Goal: Find contact information: Obtain details needed to contact an individual or organization

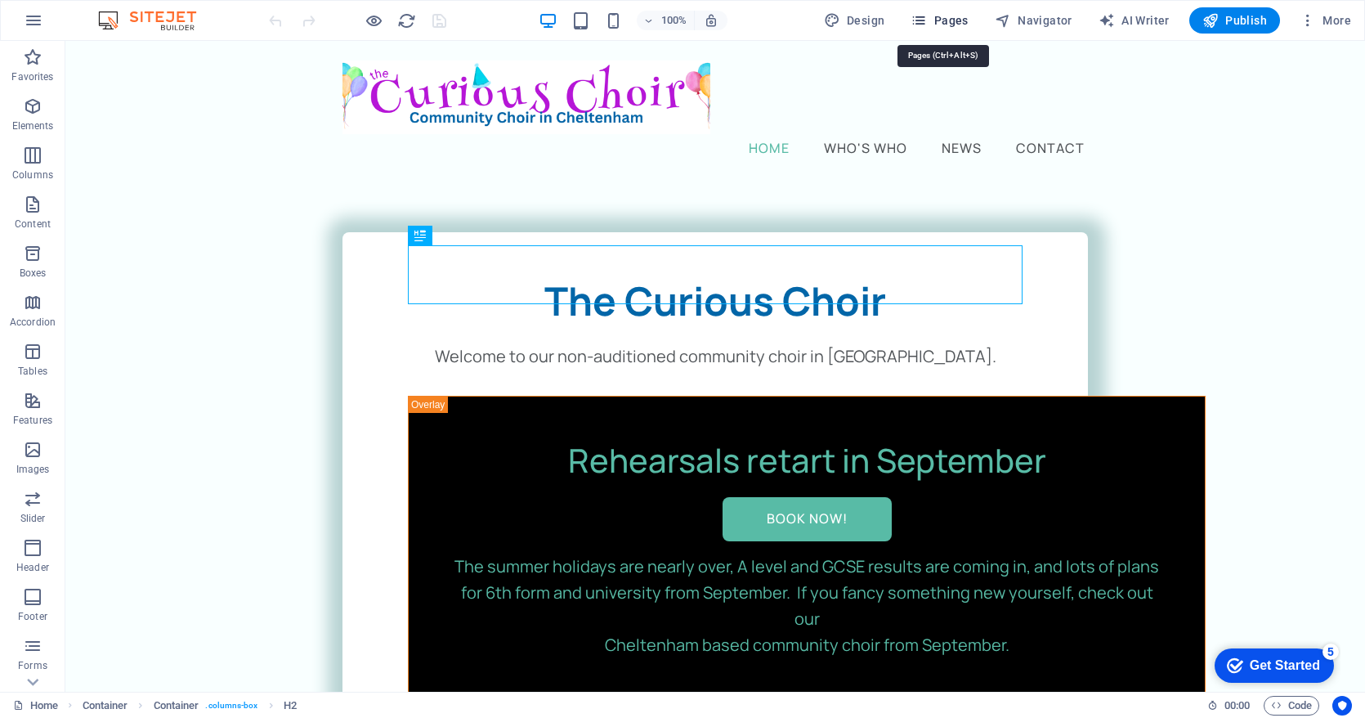
click at [942, 22] on span "Pages" at bounding box center [939, 20] width 57 height 16
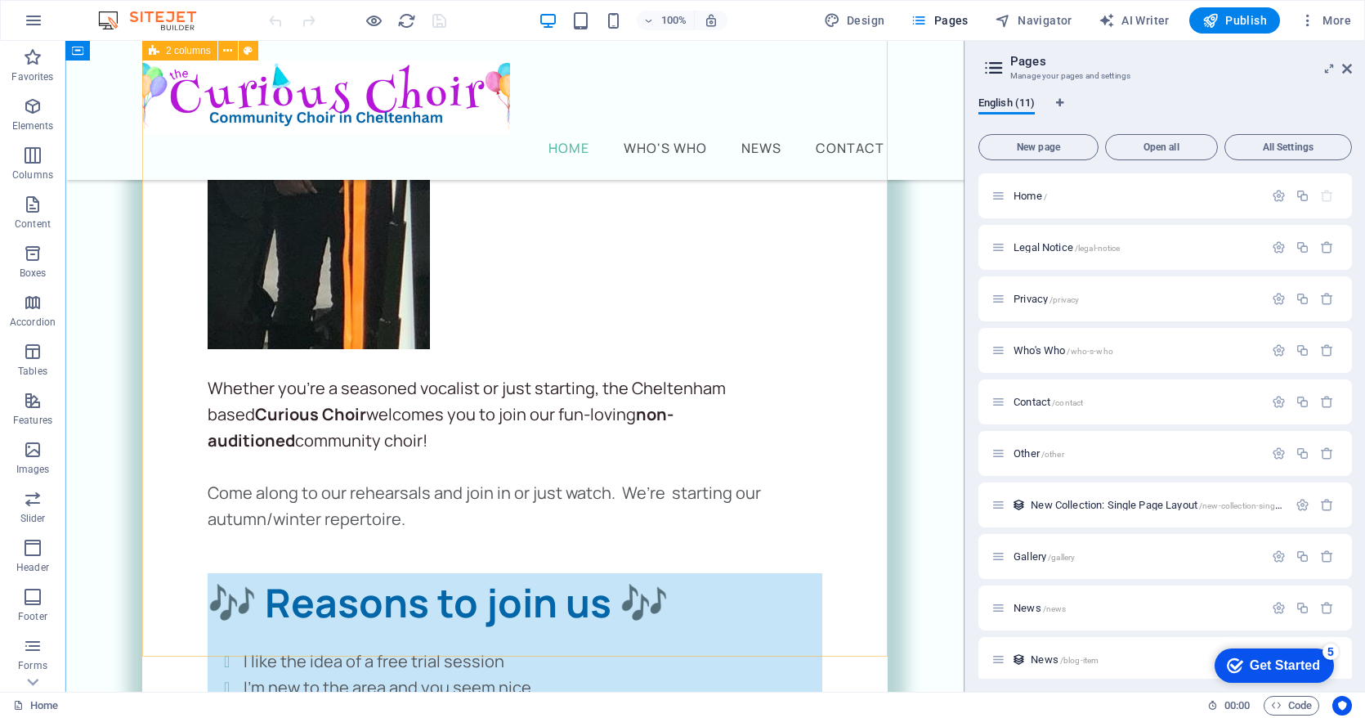
scroll to position [4794, 0]
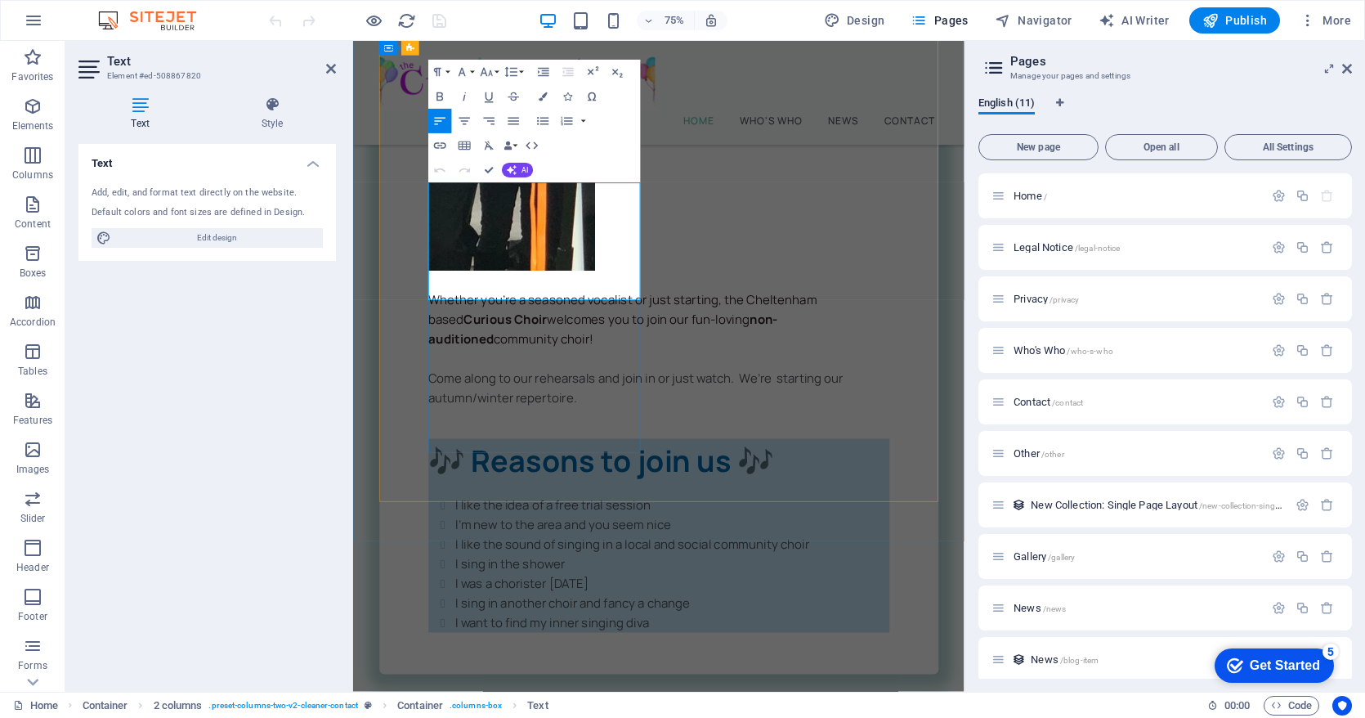
drag, startPoint x: 553, startPoint y: 319, endPoint x: 601, endPoint y: 319, distance: 47.4
copy p "07449 931016"
click at [1054, 401] on span "/contact" at bounding box center [1067, 402] width 31 height 9
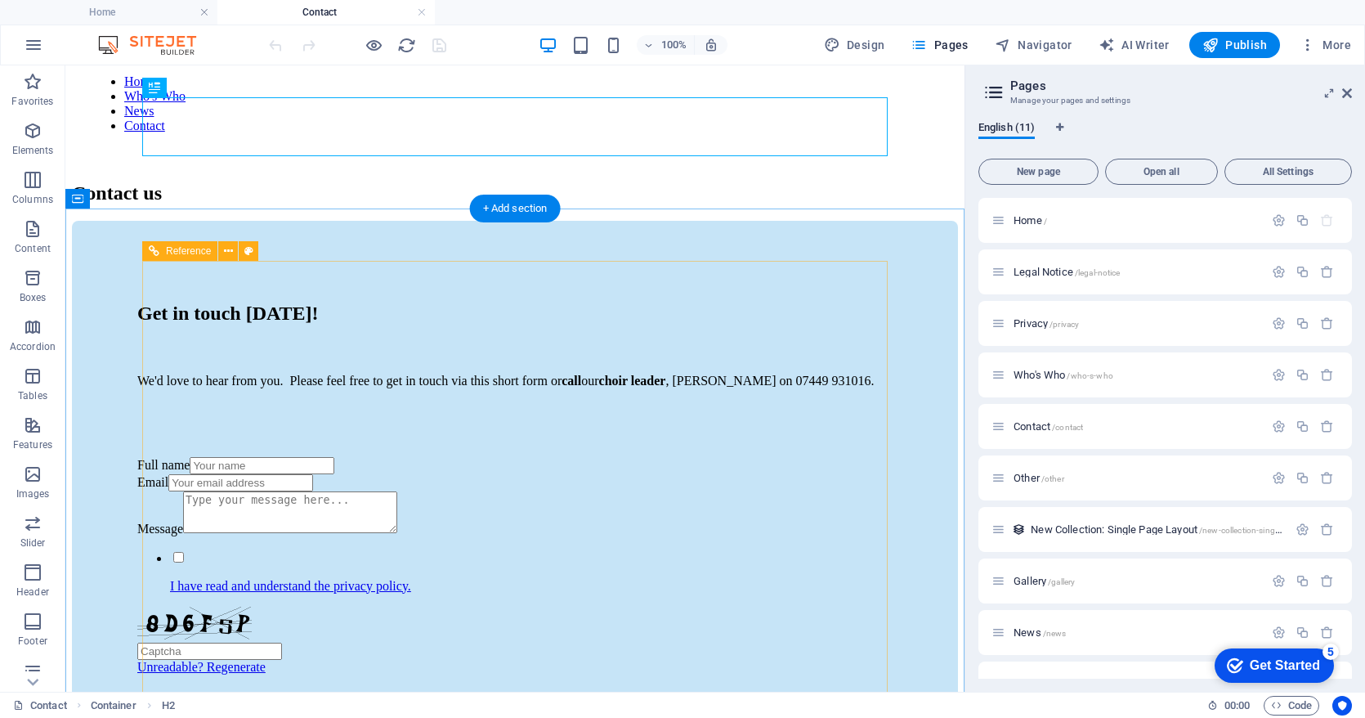
scroll to position [136, 0]
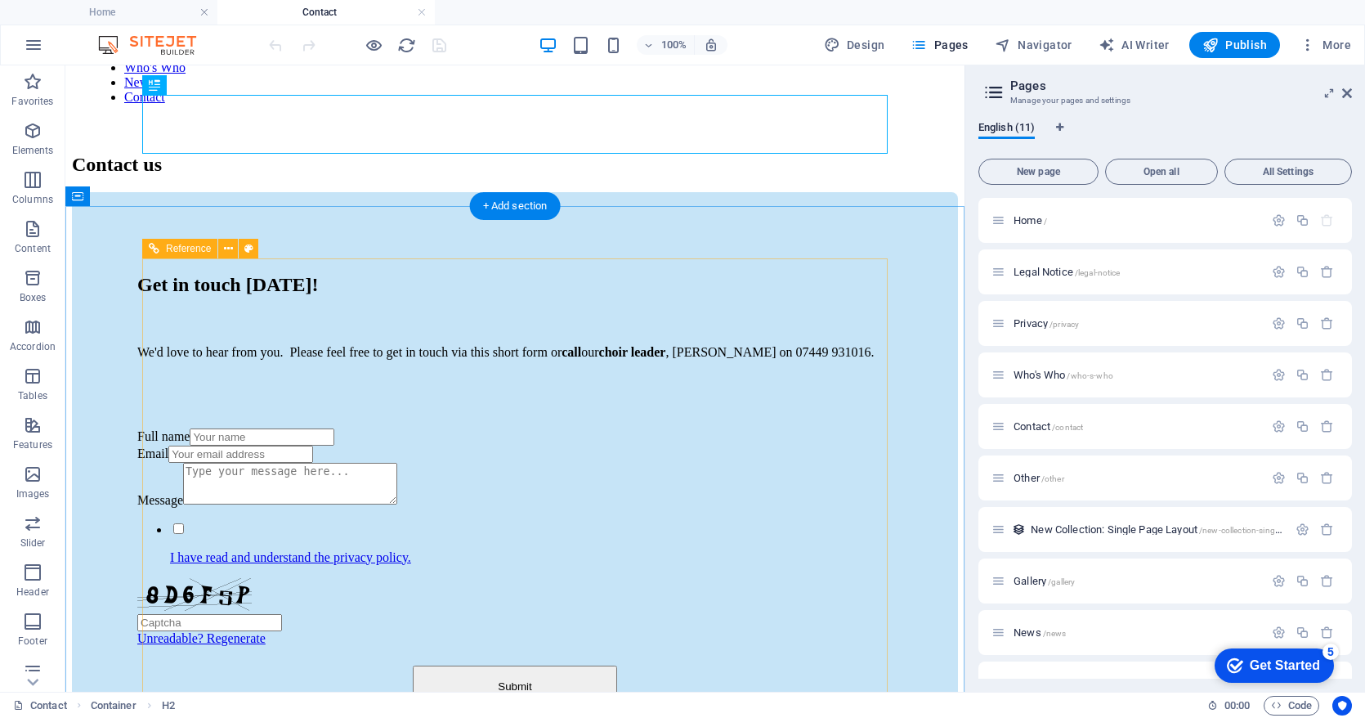
click at [299, 415] on div "We'd love to hear from you. Please feel free to get in touch via this short for…" at bounding box center [514, 380] width 755 height 70
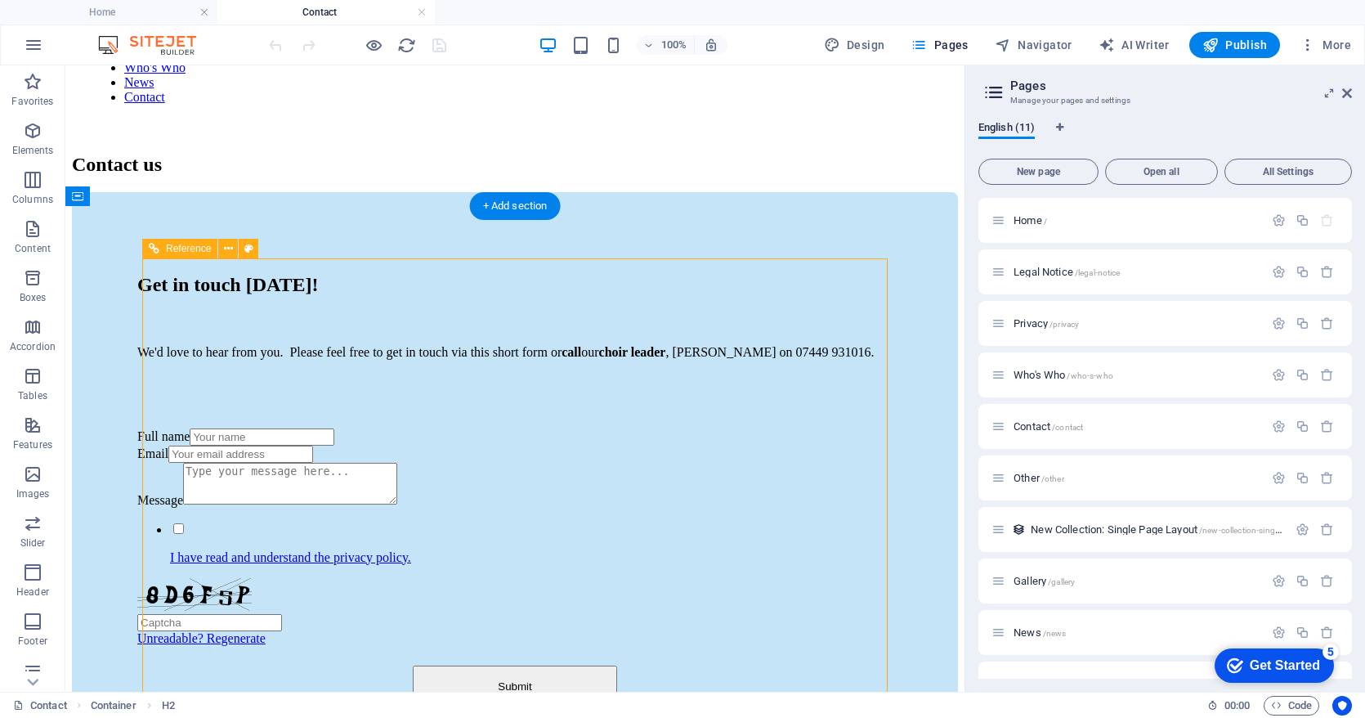
click at [299, 415] on div "We'd love to hear from you. Please feel free to get in touch via this short for…" at bounding box center [514, 380] width 755 height 70
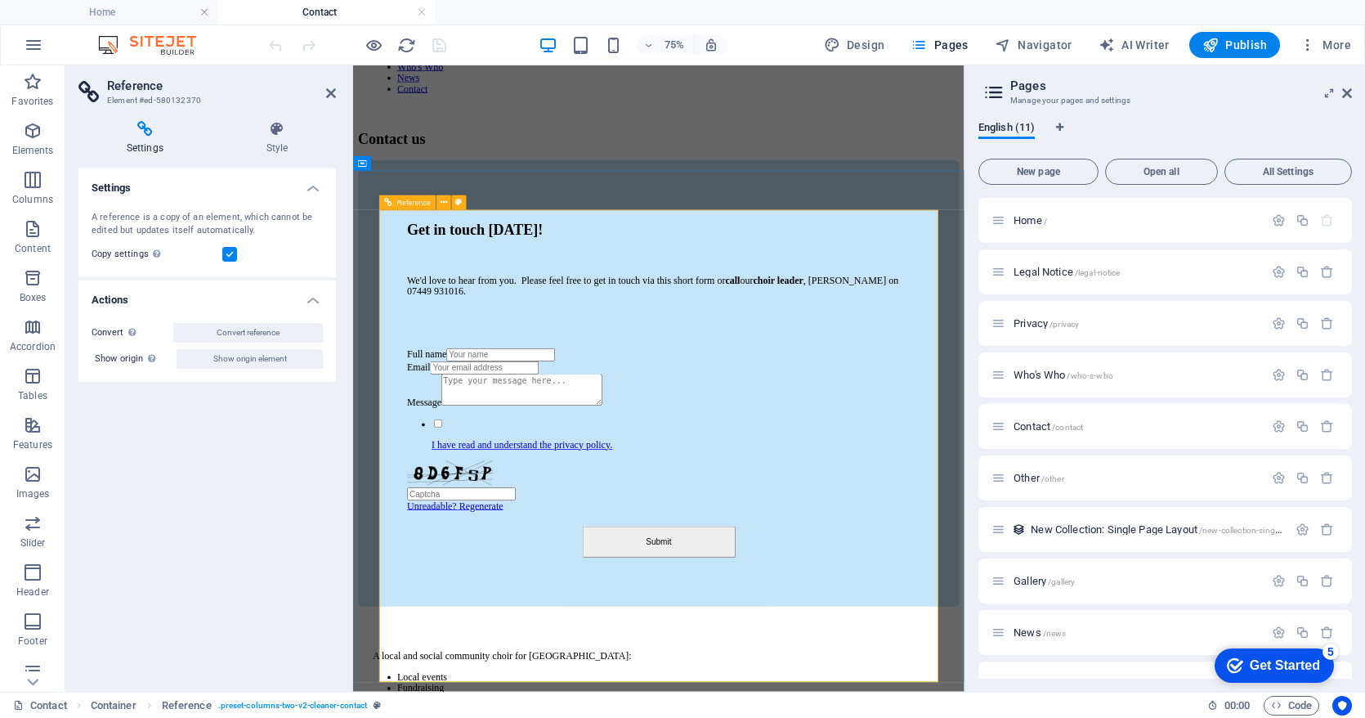
click at [553, 430] on div "We'd love to hear from you. Please feel free to get in touch via this short for…" at bounding box center [760, 387] width 671 height 85
click at [1028, 218] on span "Home /" at bounding box center [1031, 220] width 34 height 12
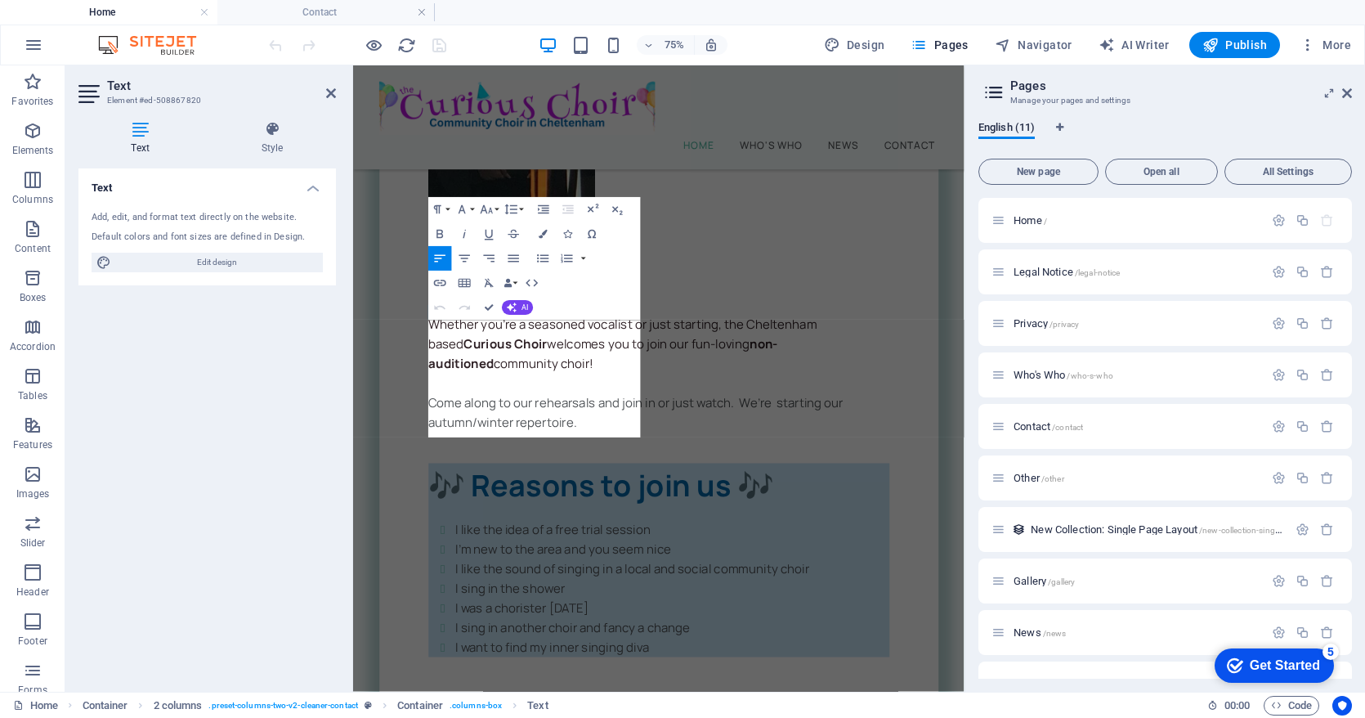
scroll to position [0, 0]
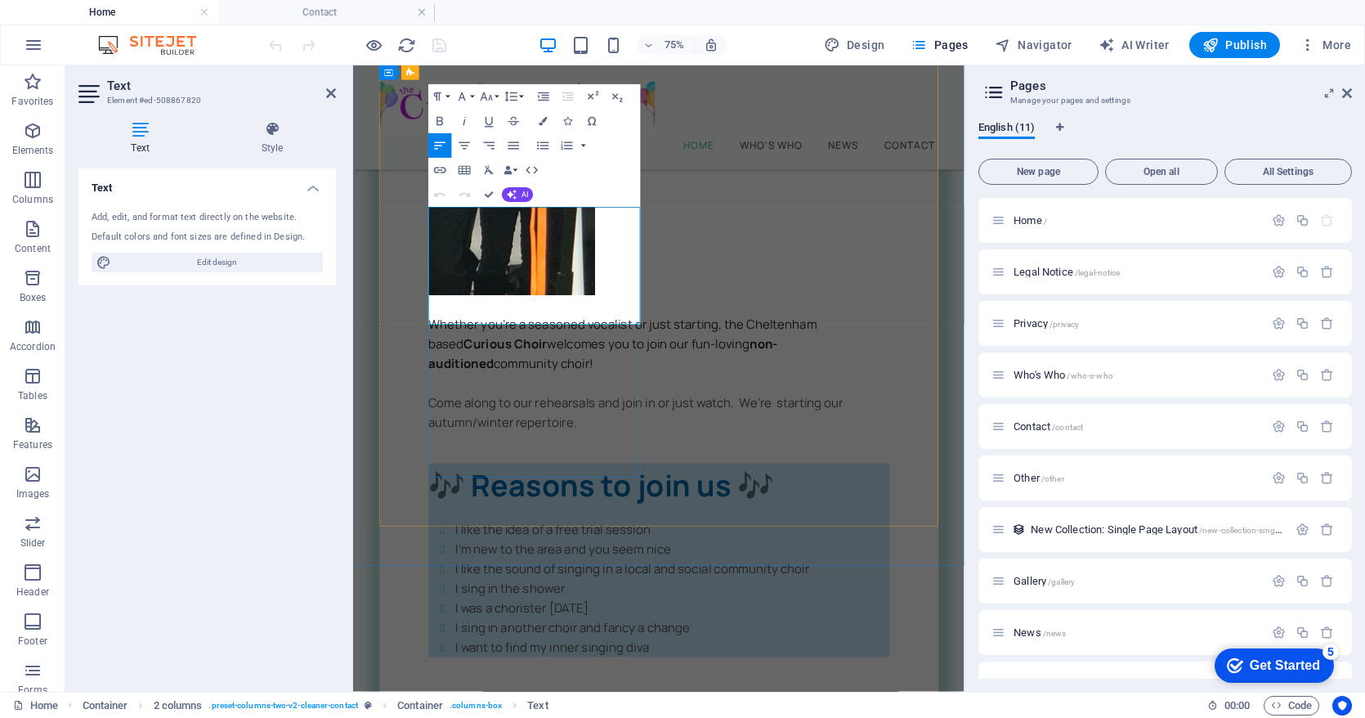
drag, startPoint x: 558, startPoint y: 351, endPoint x: 606, endPoint y: 346, distance: 47.7
copy p "07449 931016"
